Goal: Task Accomplishment & Management: Manage account settings

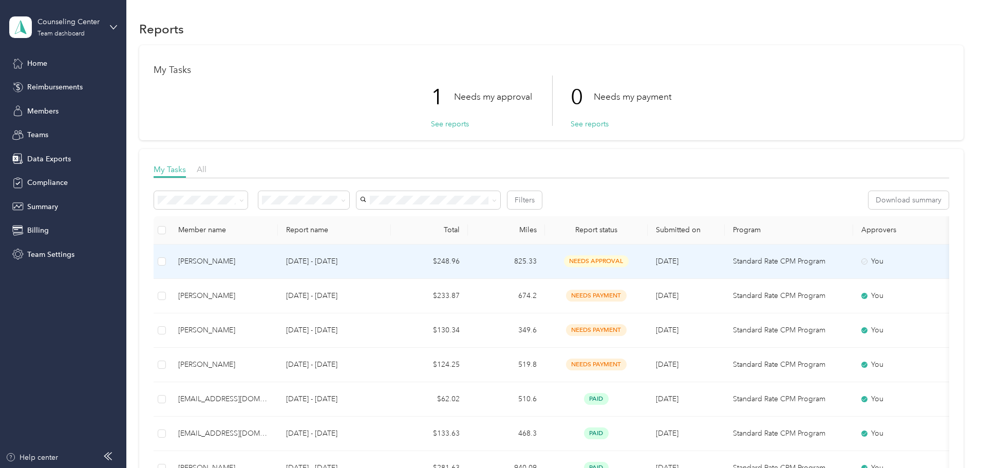
click at [383, 260] on p "[DATE] - [DATE]" at bounding box center [334, 261] width 97 height 11
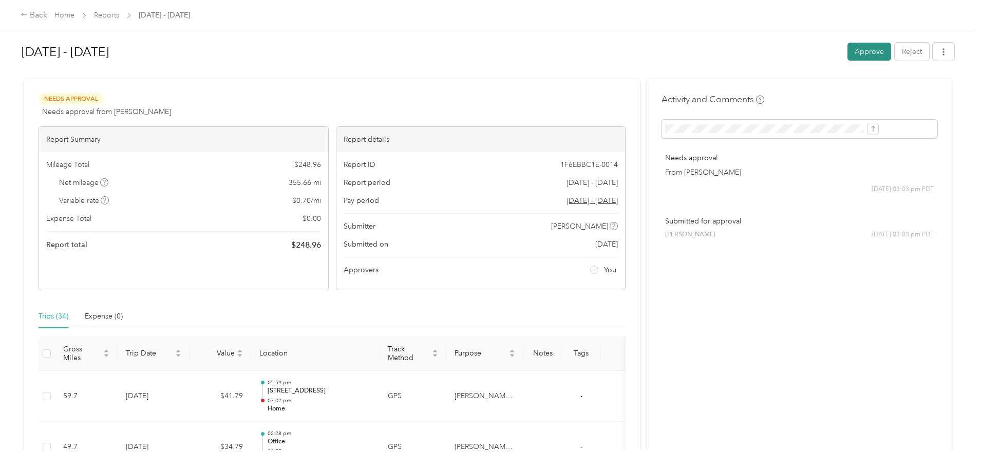
click at [847, 44] on button "Approve" at bounding box center [869, 52] width 44 height 18
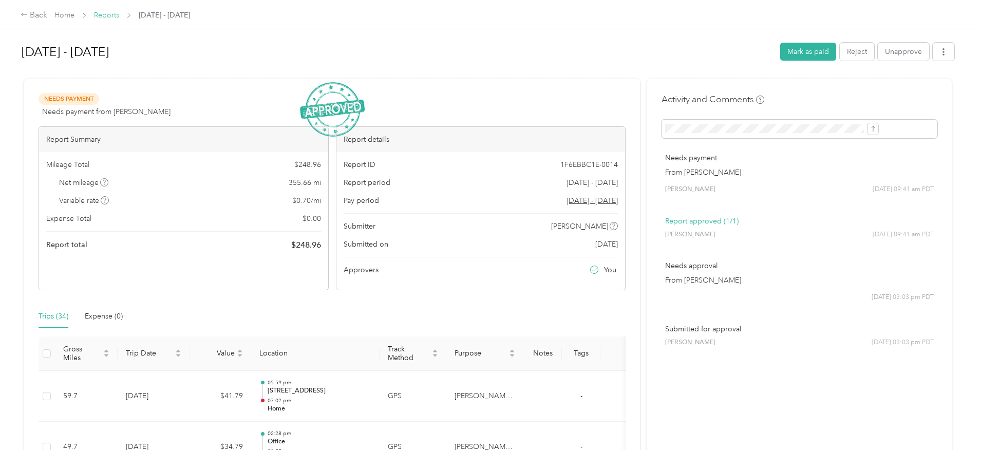
click at [119, 13] on link "Reports" at bounding box center [106, 15] width 25 height 9
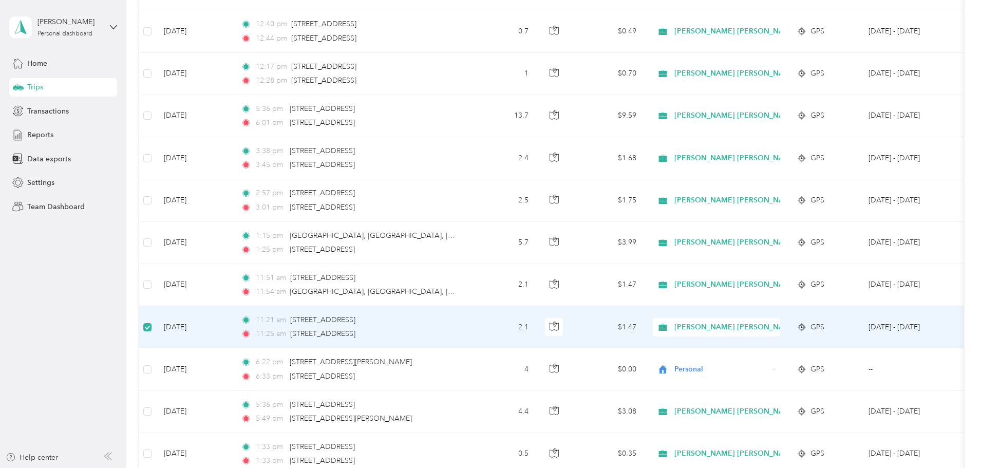
scroll to position [1385, 0]
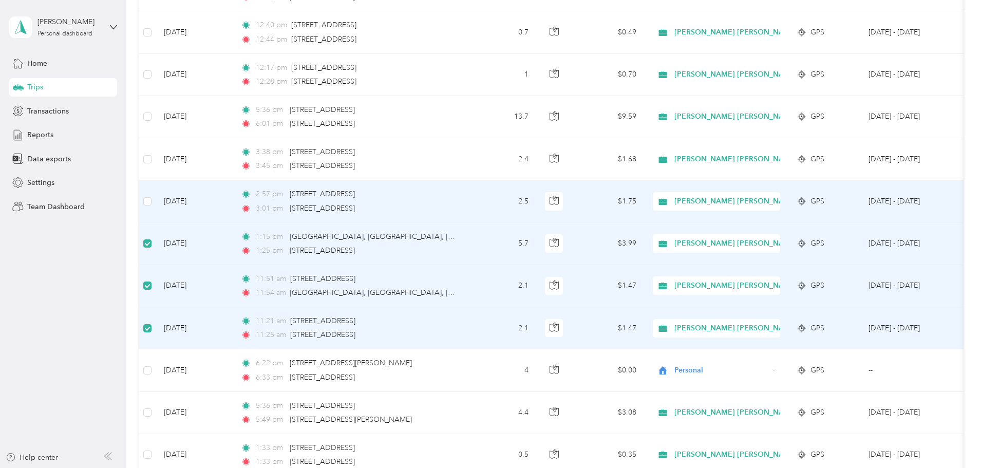
click at [156, 195] on td at bounding box center [147, 201] width 16 height 42
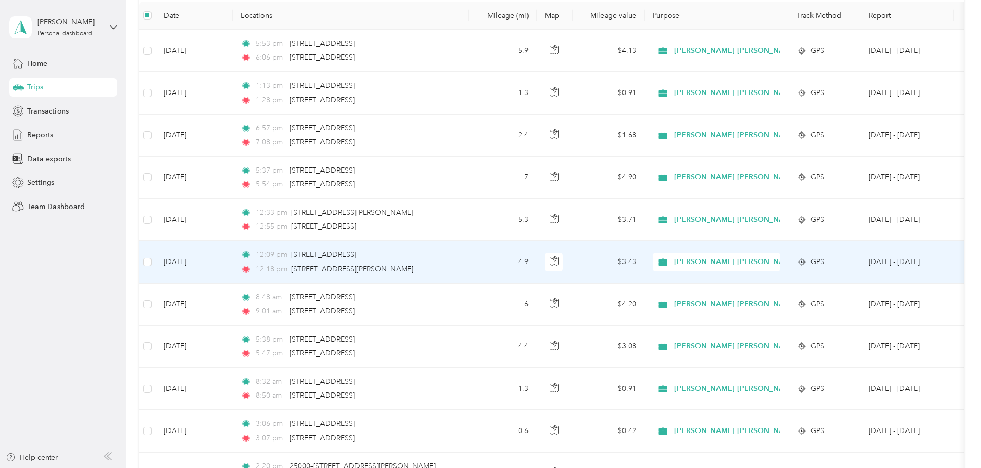
scroll to position [0, 0]
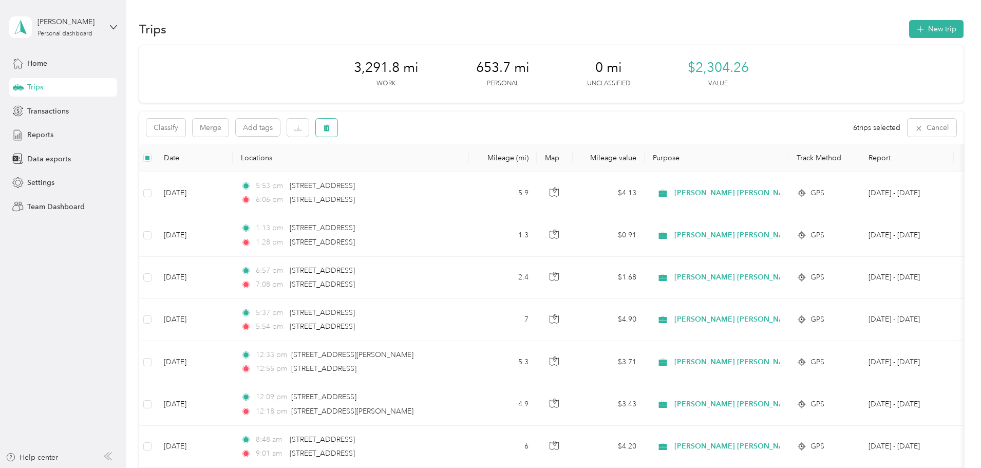
click at [337, 128] on button "button" at bounding box center [327, 128] width 22 height 18
click at [471, 175] on button "Yes" at bounding box center [472, 170] width 20 height 16
click at [330, 130] on icon "button" at bounding box center [326, 127] width 7 height 7
click at [465, 167] on button "Yes" at bounding box center [472, 170] width 20 height 16
click at [909, 25] on button "New trip" at bounding box center [936, 29] width 54 height 18
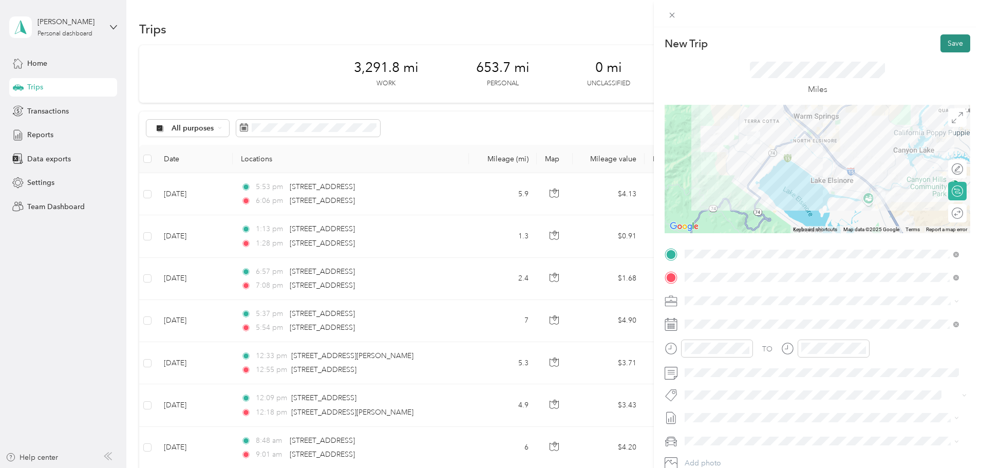
click at [941, 41] on button "Save" at bounding box center [955, 43] width 30 height 18
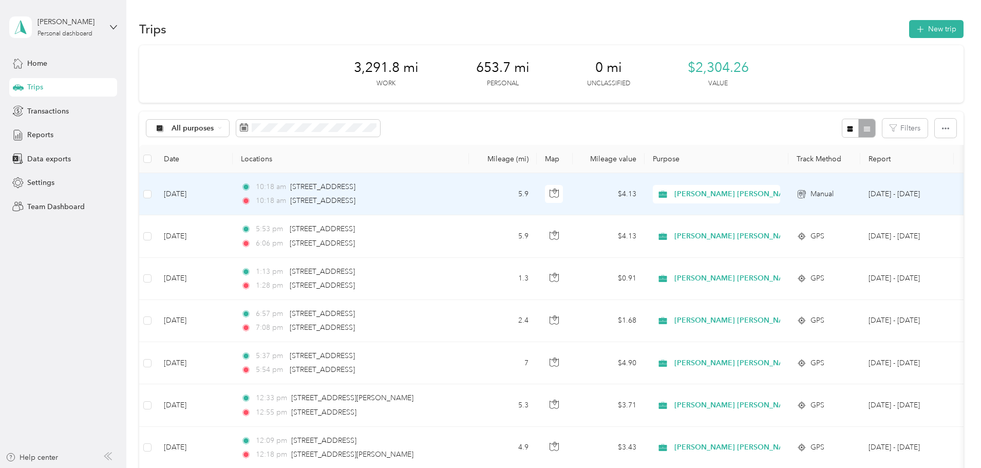
click at [469, 183] on td "10:18 am [STREET_ADDRESS] 10:18 am [STREET_ADDRESS]" at bounding box center [351, 194] width 236 height 42
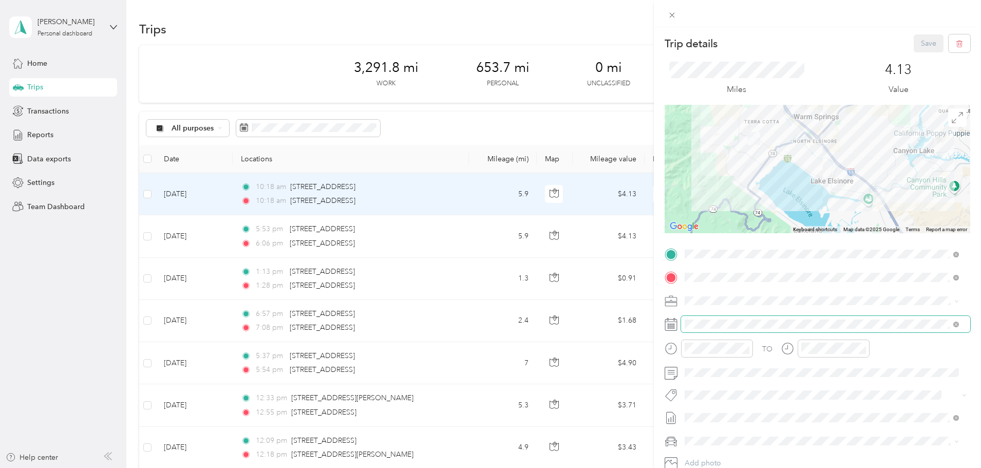
click at [719, 317] on span at bounding box center [825, 324] width 289 height 16
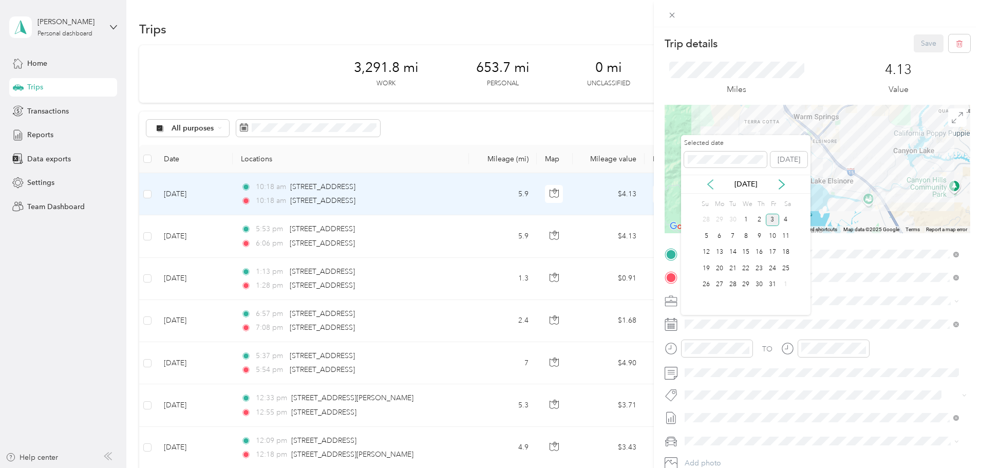
click at [715, 181] on icon at bounding box center [710, 184] width 10 height 10
click at [731, 265] on div "23" at bounding box center [732, 268] width 13 height 13
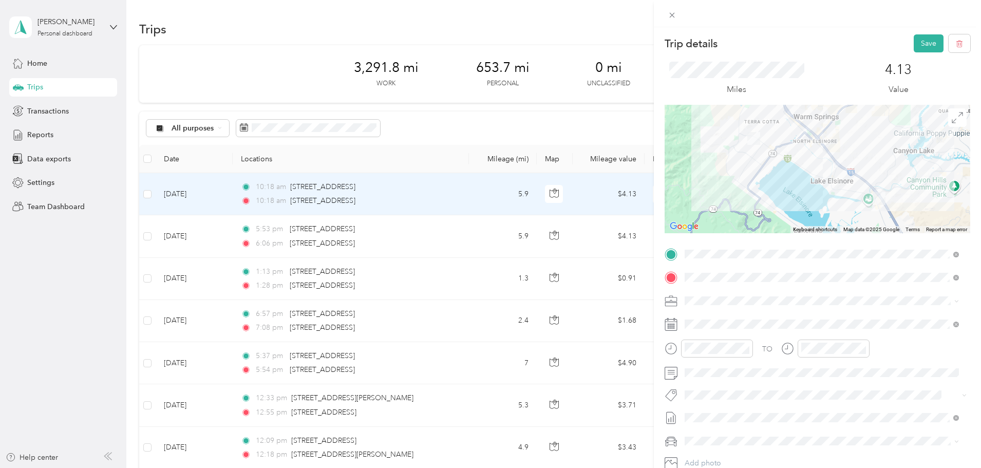
scroll to position [51, 0]
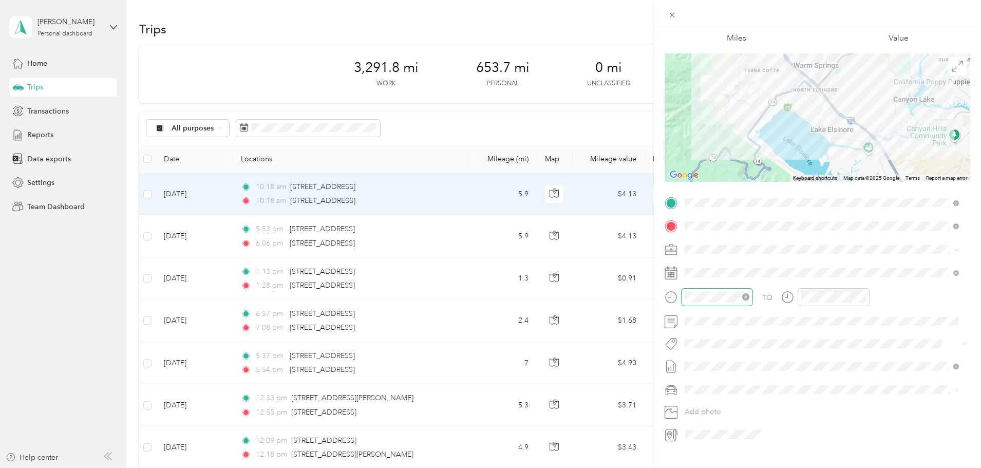
click at [725, 290] on div at bounding box center [717, 297] width 72 height 18
click at [694, 375] on div "08" at bounding box center [695, 373] width 25 height 14
click at [722, 348] on div "20" at bounding box center [724, 348] width 25 height 14
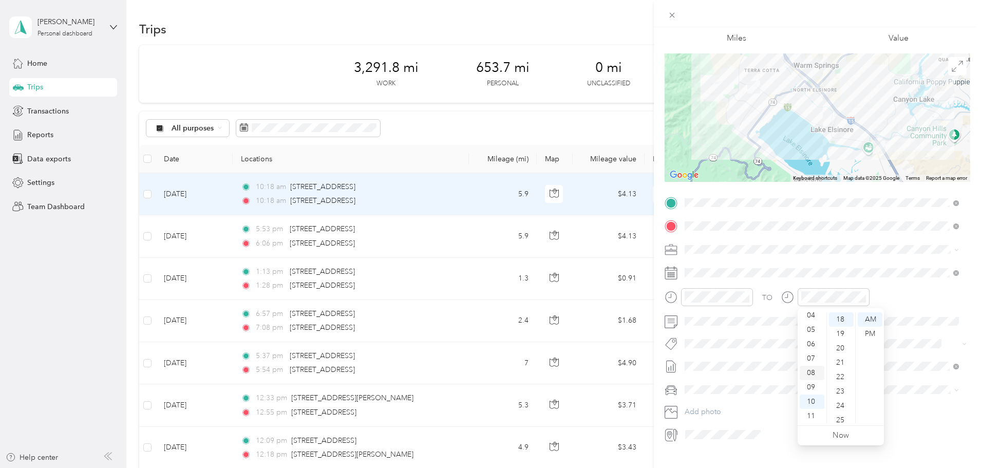
click at [809, 374] on div "08" at bounding box center [812, 373] width 25 height 14
click at [836, 374] on div "40" at bounding box center [841, 379] width 25 height 14
click at [907, 298] on div "TO" at bounding box center [817, 300] width 306 height 25
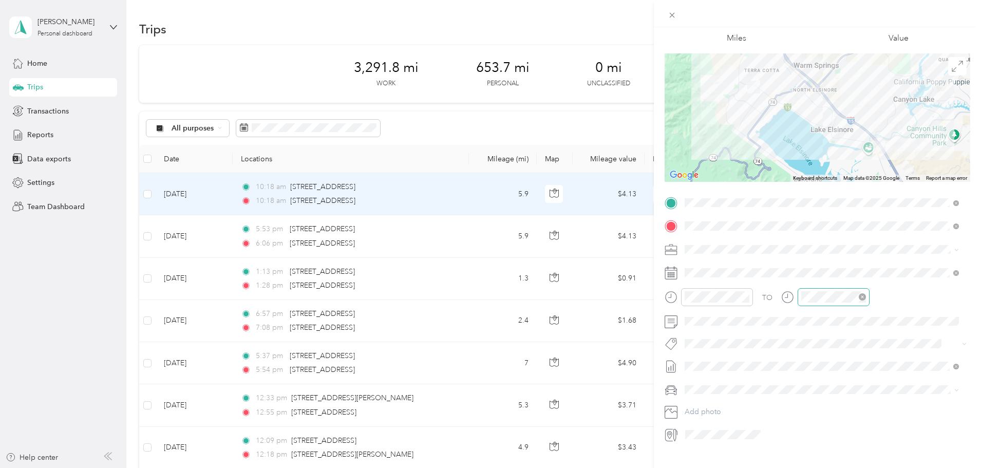
scroll to position [0, 0]
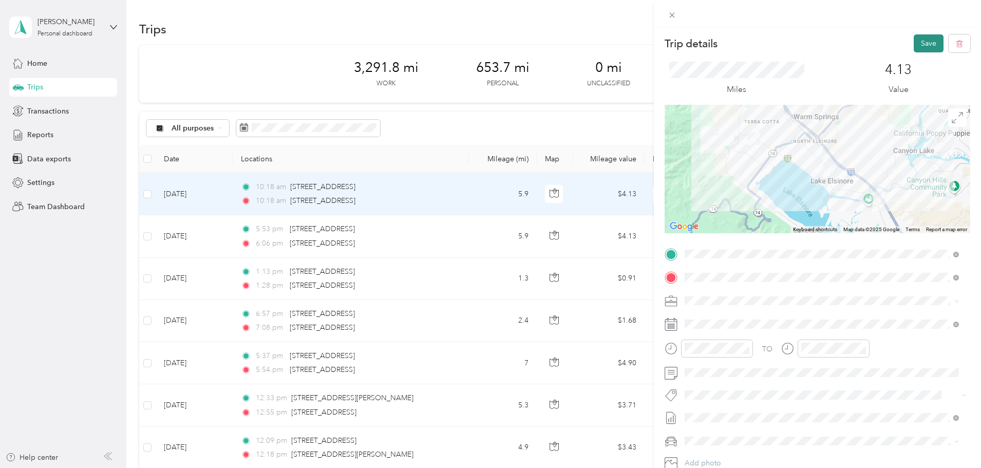
click at [915, 41] on button "Save" at bounding box center [929, 43] width 30 height 18
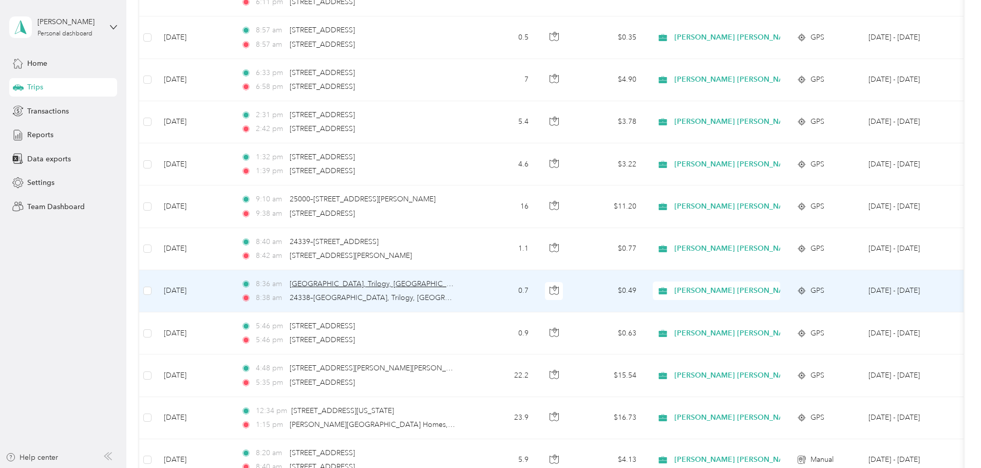
scroll to position [873, 0]
click at [785, 294] on span "[PERSON_NAME] [PERSON_NAME] Family Agency" at bounding box center [761, 292] width 174 height 11
click at [783, 328] on span "Personal" at bounding box center [840, 329] width 187 height 11
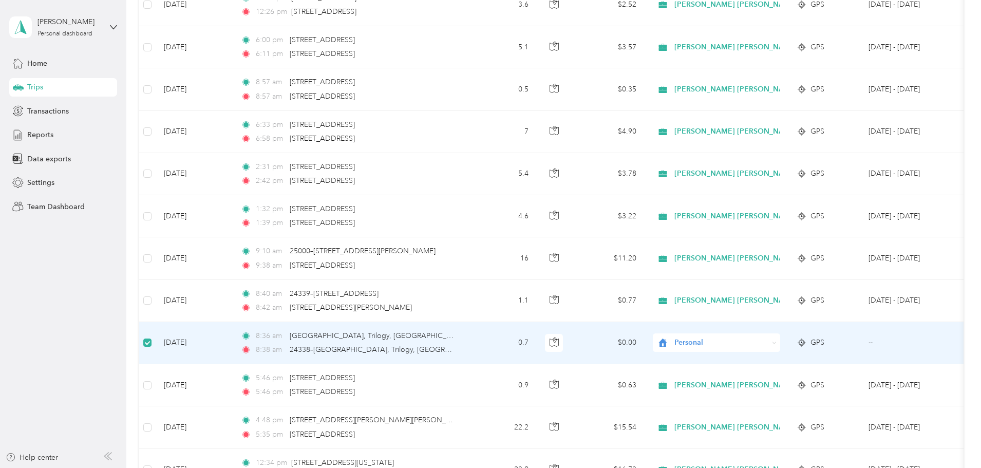
scroll to position [821, 0]
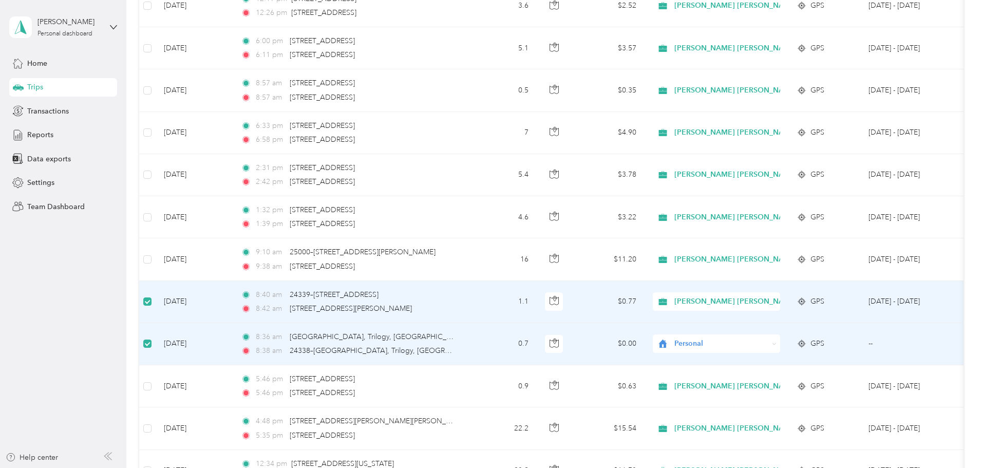
click at [753, 304] on span "[PERSON_NAME] [PERSON_NAME] Family Agency" at bounding box center [761, 301] width 174 height 11
click at [757, 336] on span "Personal" at bounding box center [840, 338] width 187 height 11
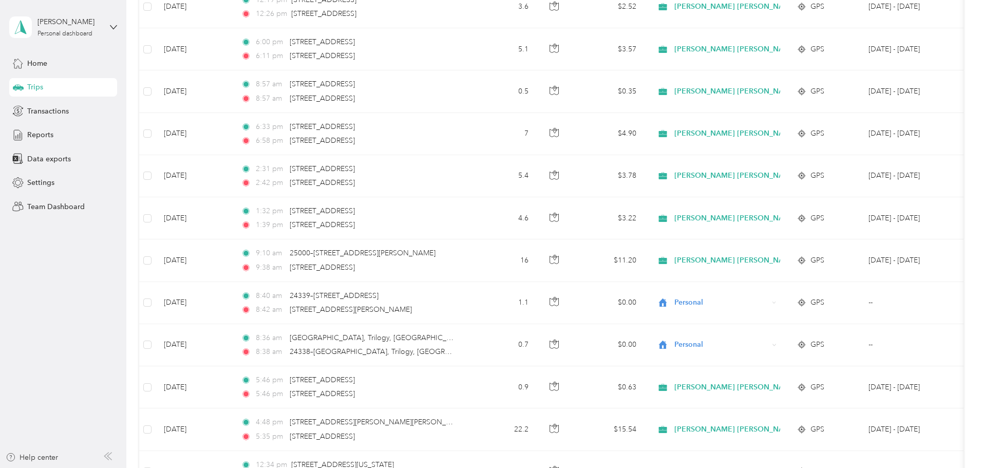
scroll to position [822, 0]
click at [171, 296] on div "3,255.2 mi Work 655.5 mi Personal 0 mi Unclassified $2,278.64 Value All purpose…" at bounding box center [551, 419] width 824 height 2391
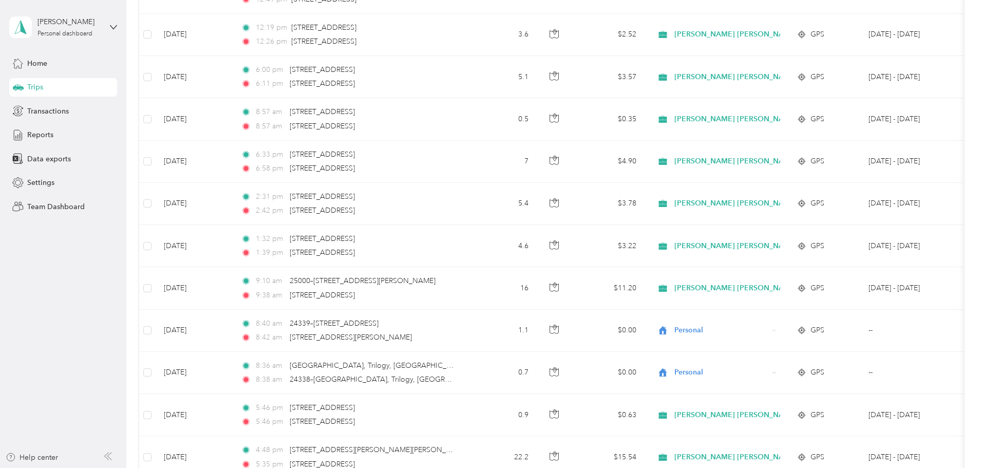
scroll to position [770, 0]
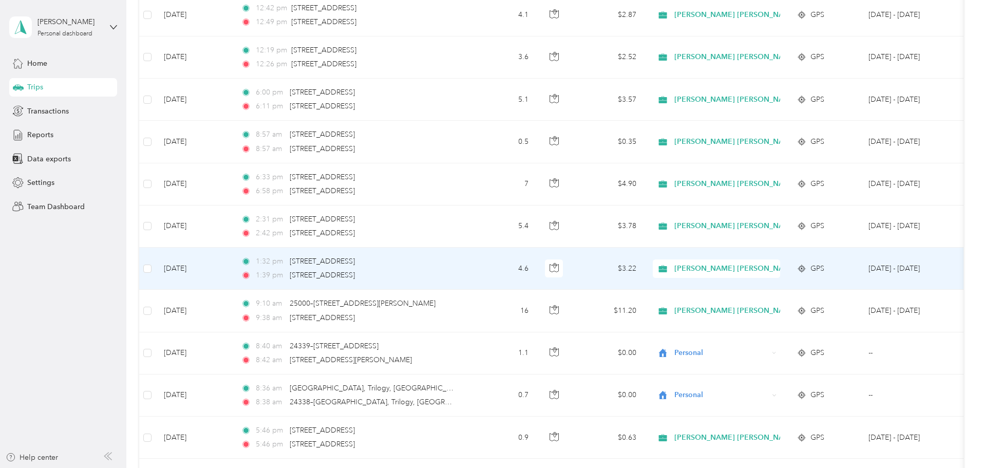
click at [760, 272] on span "[PERSON_NAME] [PERSON_NAME] Family Agency" at bounding box center [761, 268] width 174 height 11
click at [751, 302] on span "Personal" at bounding box center [840, 305] width 187 height 11
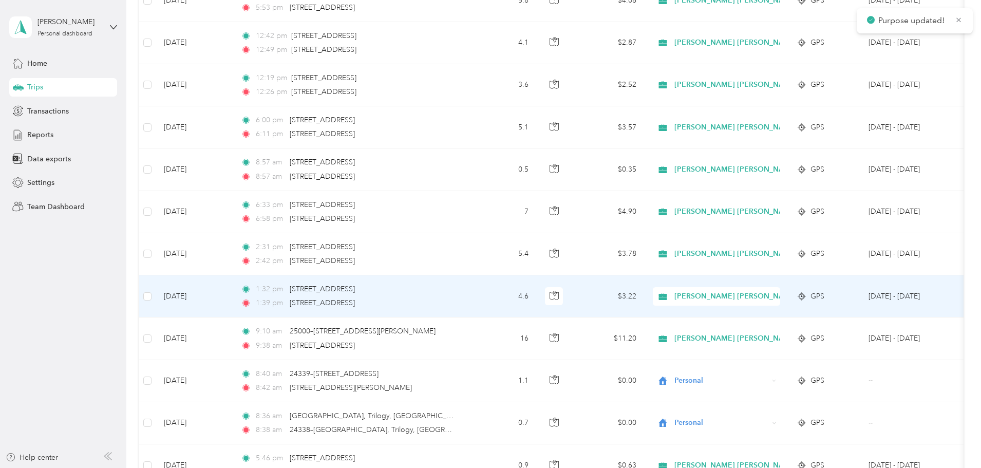
scroll to position [719, 0]
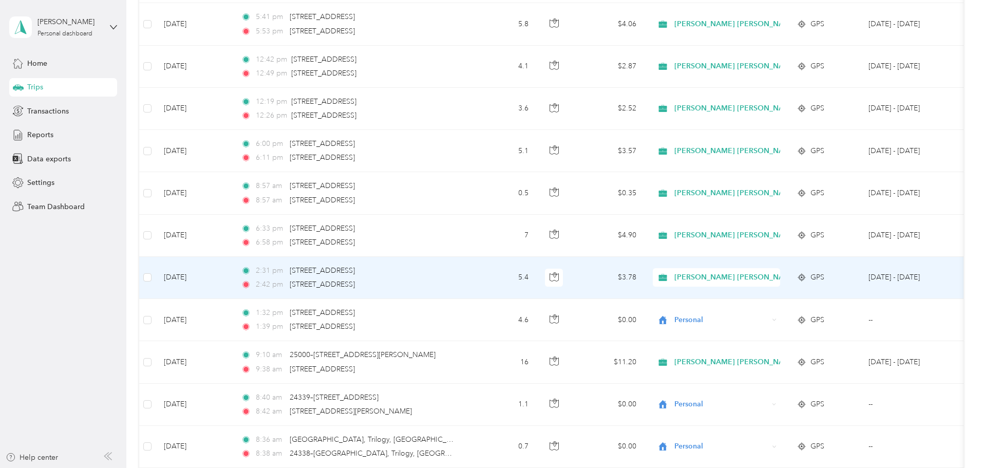
click at [788, 277] on span "[PERSON_NAME] [PERSON_NAME] Family Agency" at bounding box center [761, 277] width 174 height 11
click at [775, 312] on span "Personal" at bounding box center [840, 314] width 187 height 11
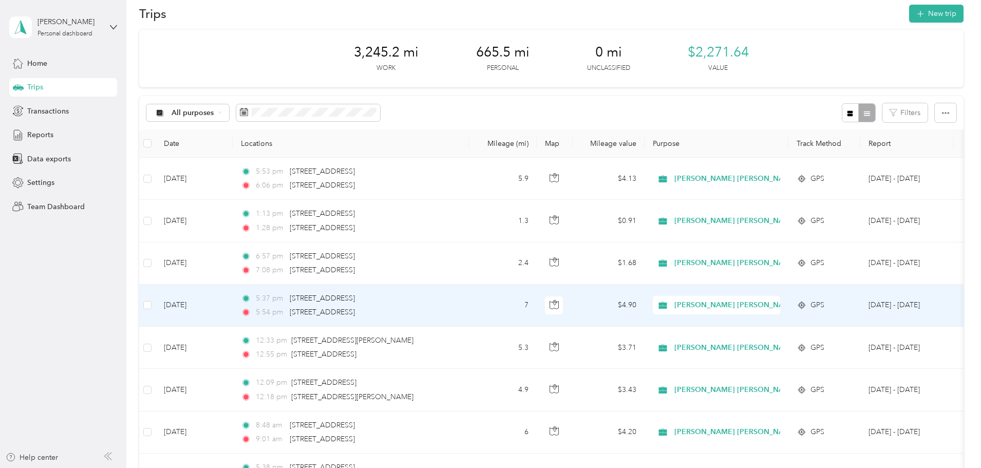
scroll to position [0, 0]
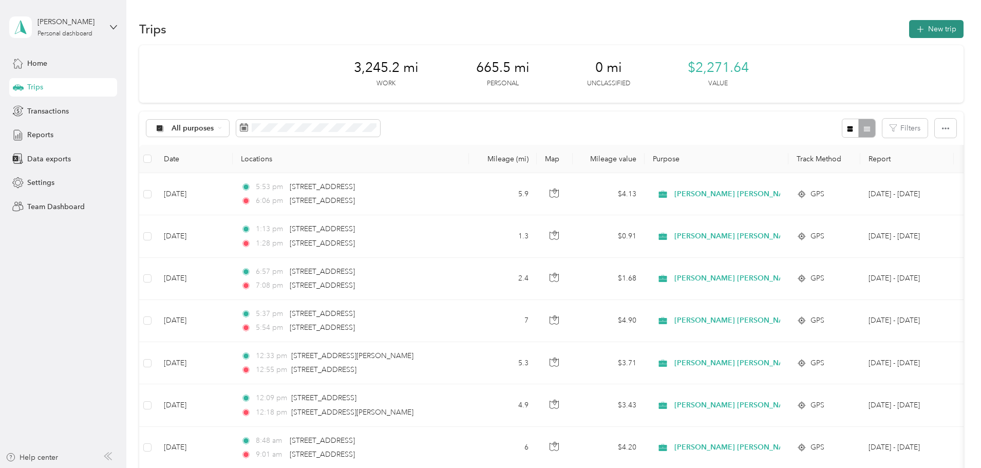
click at [909, 31] on button "New trip" at bounding box center [936, 29] width 54 height 18
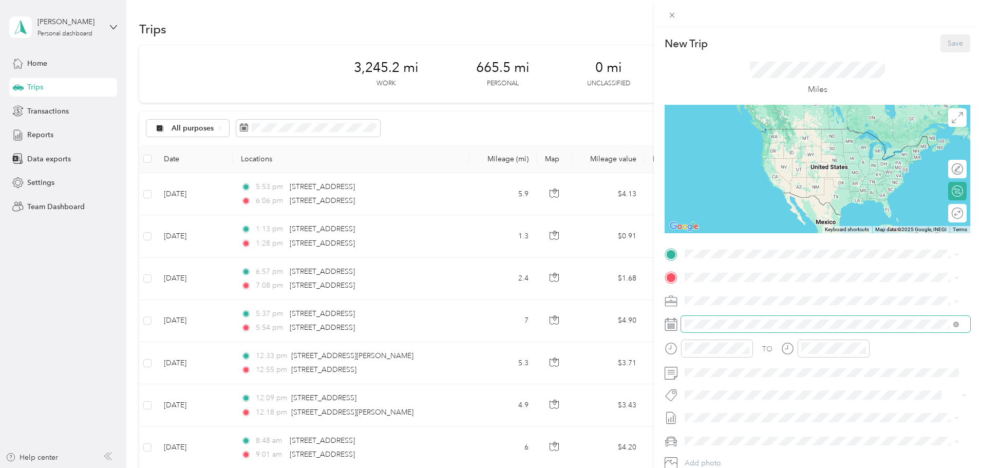
click at [707, 317] on span at bounding box center [825, 324] width 289 height 16
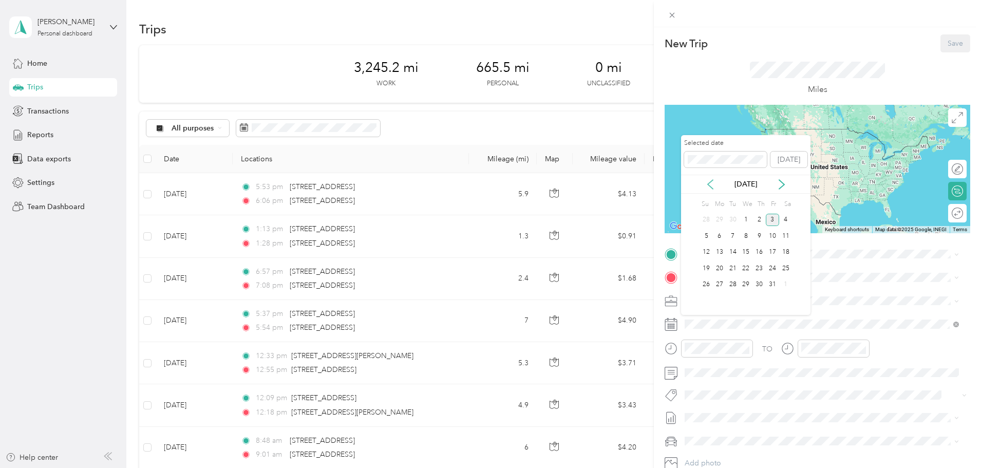
click at [711, 185] on icon at bounding box center [710, 184] width 10 height 10
click at [770, 268] on div "26" at bounding box center [772, 268] width 13 height 13
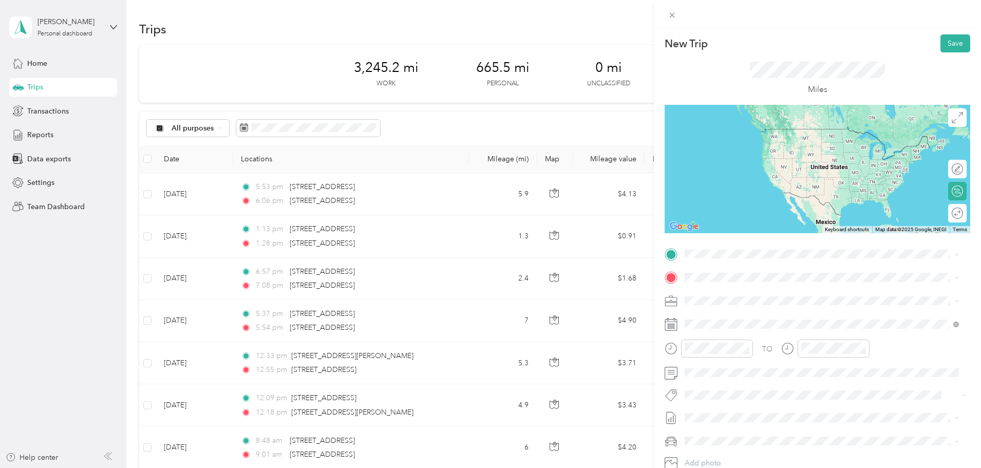
click at [759, 289] on span "[STREET_ADDRESS][US_STATE]" at bounding box center [755, 290] width 103 height 9
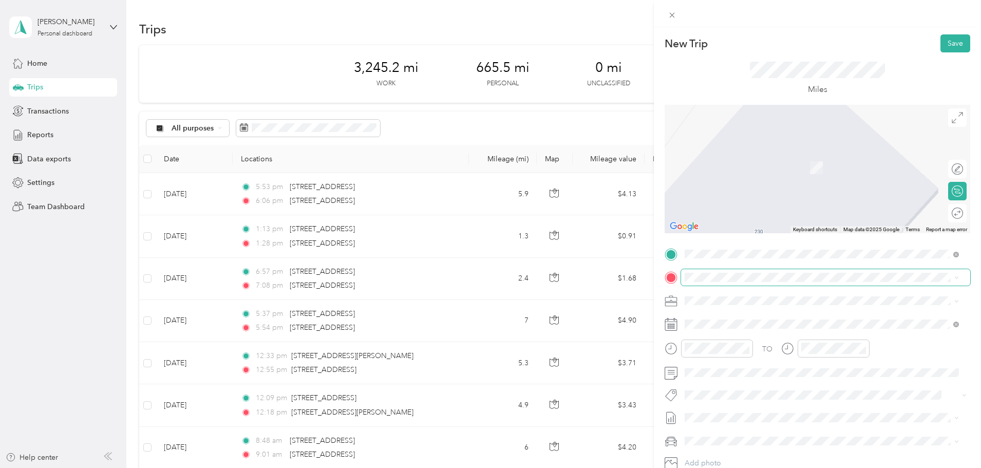
click at [734, 282] on span at bounding box center [825, 277] width 289 height 16
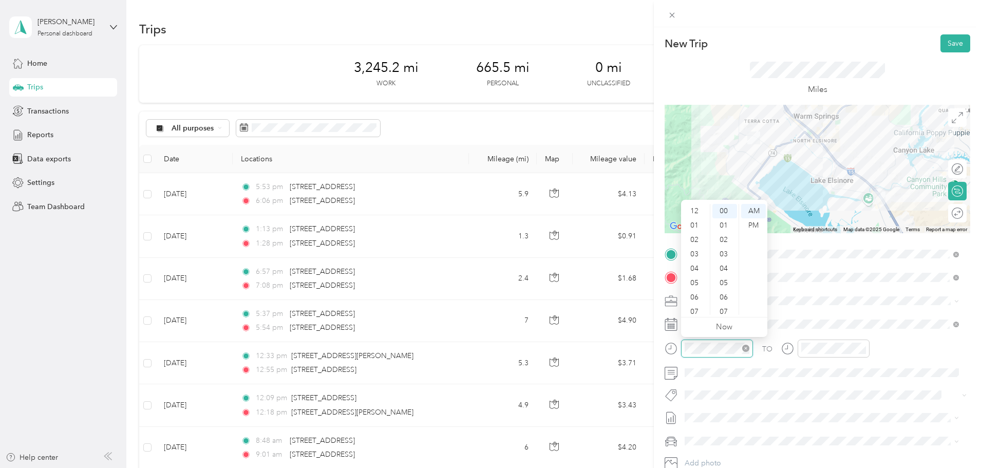
scroll to position [62, 0]
click at [695, 261] on div "08" at bounding box center [695, 264] width 25 height 14
click at [721, 269] on div "15" at bounding box center [724, 272] width 25 height 14
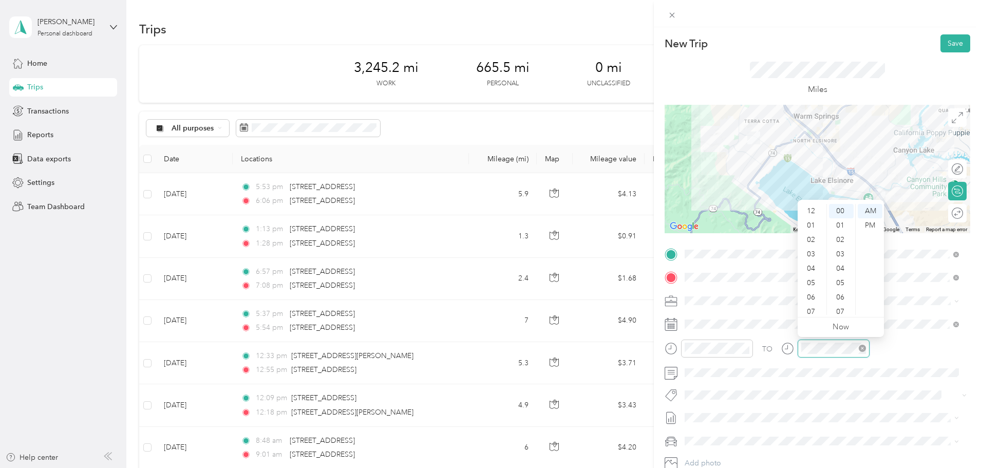
scroll to position [62, 0]
click at [811, 265] on div "08" at bounding box center [812, 264] width 25 height 14
click at [841, 233] on div "30" at bounding box center [841, 231] width 25 height 14
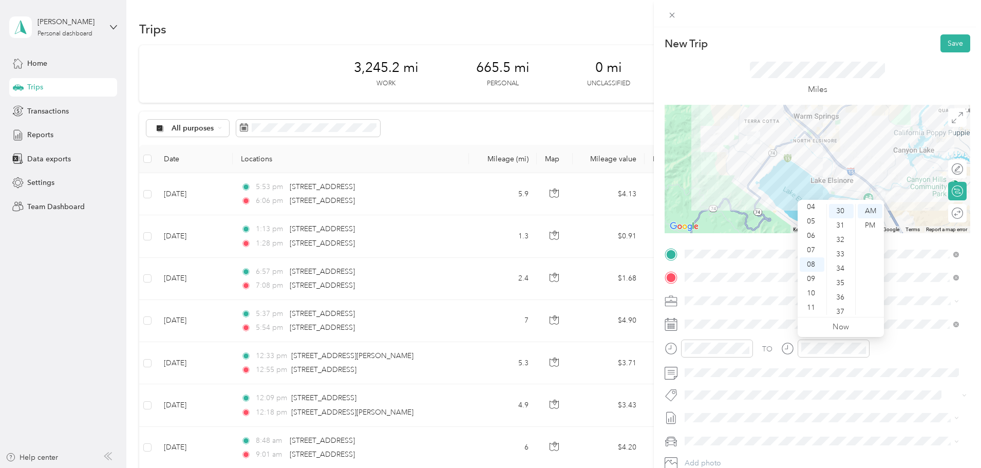
click at [877, 44] on div "New Trip Save" at bounding box center [817, 43] width 306 height 18
click at [949, 48] on button "Save" at bounding box center [955, 43] width 30 height 18
